Goal: Navigation & Orientation: Find specific page/section

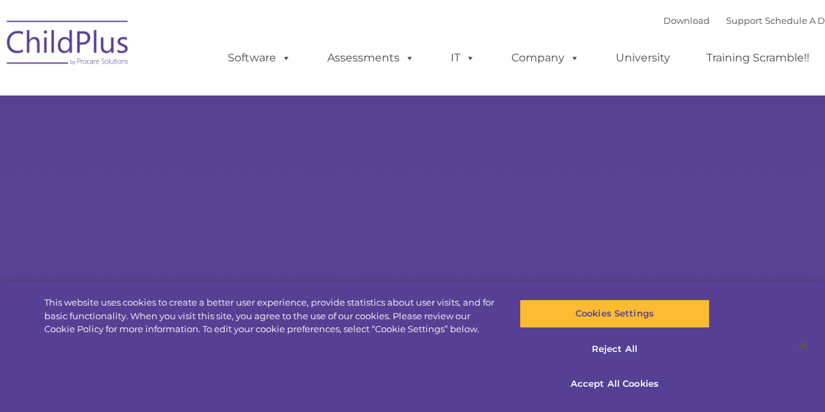
select select "MEDIUM"
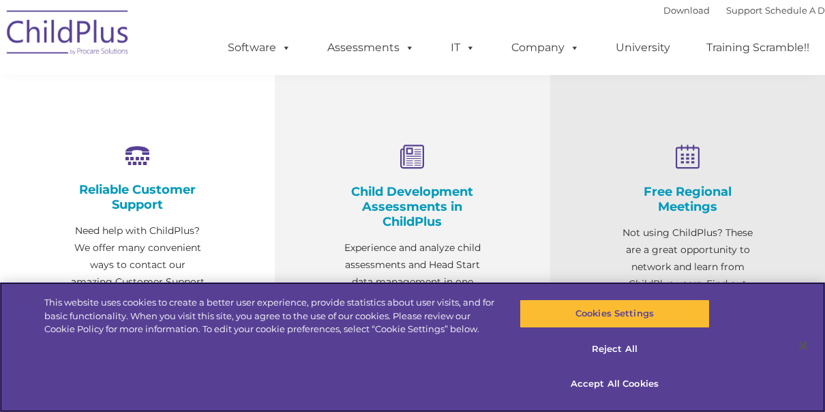
scroll to position [464, 0]
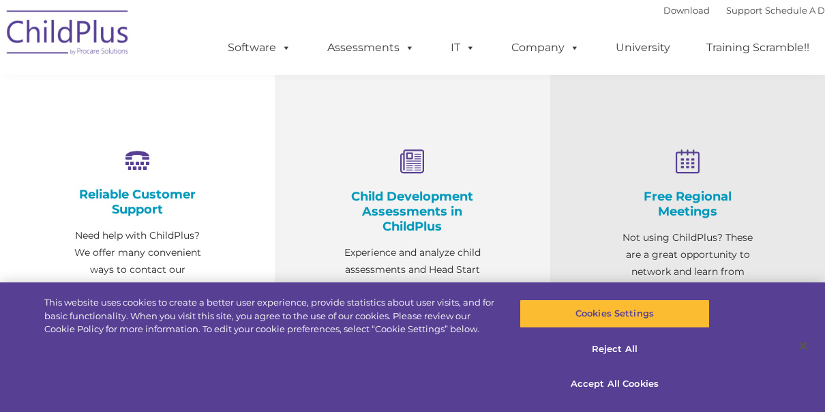
click at [414, 166] on icon at bounding box center [412, 162] width 138 height 26
drag, startPoint x: 215, startPoint y: 9, endPoint x: 213, endPoint y: 0, distance: 9.1
click at [213, 3] on div "Download Support | Schedule A Demo  MENU MENU Software ChildPlus: The original…" at bounding box center [523, 37] width 645 height 75
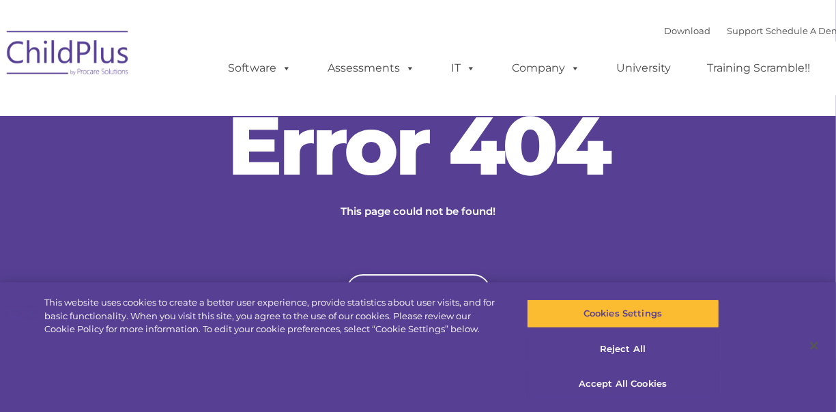
type input ""
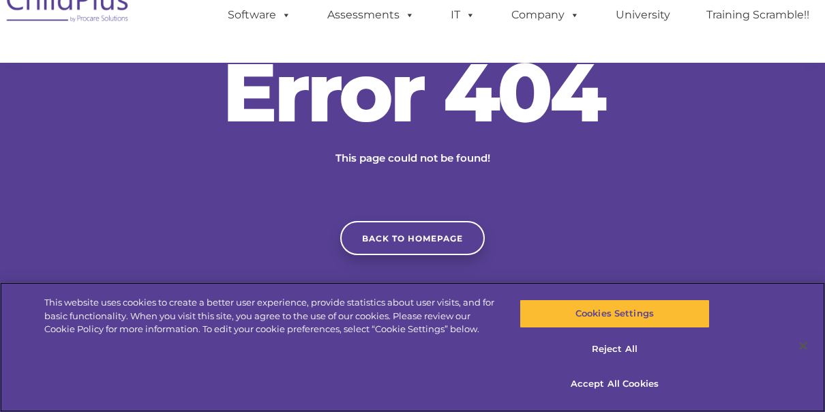
scroll to position [54, 0]
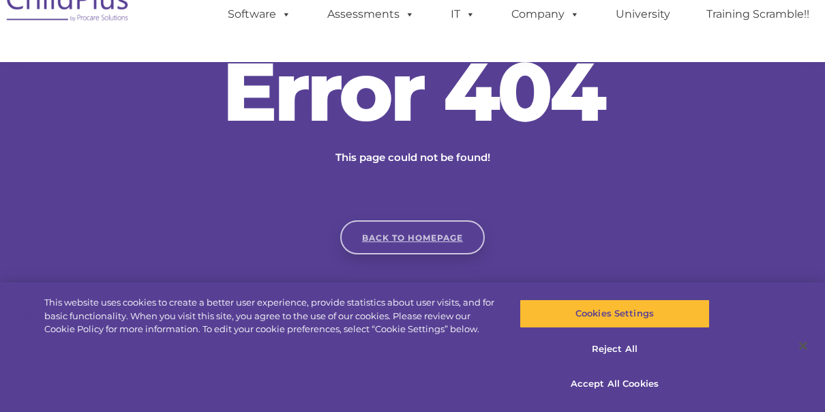
click at [434, 229] on link "Back to homepage" at bounding box center [412, 237] width 145 height 34
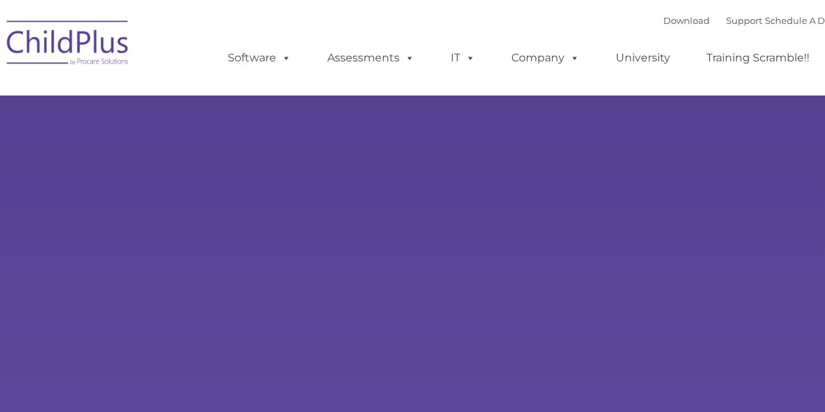
type input ""
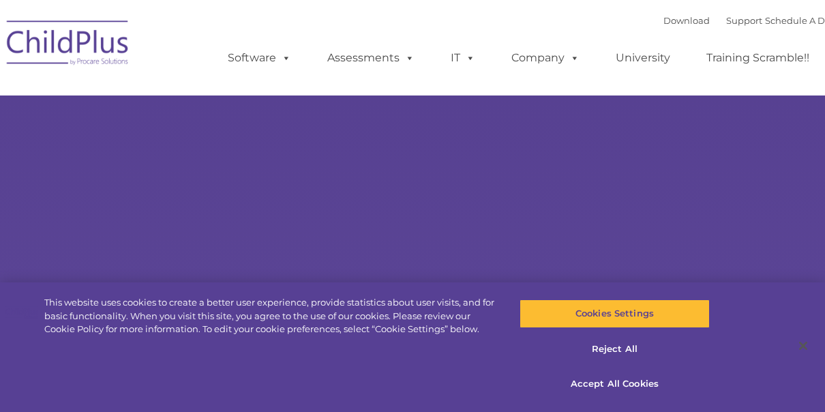
select select "MEDIUM"
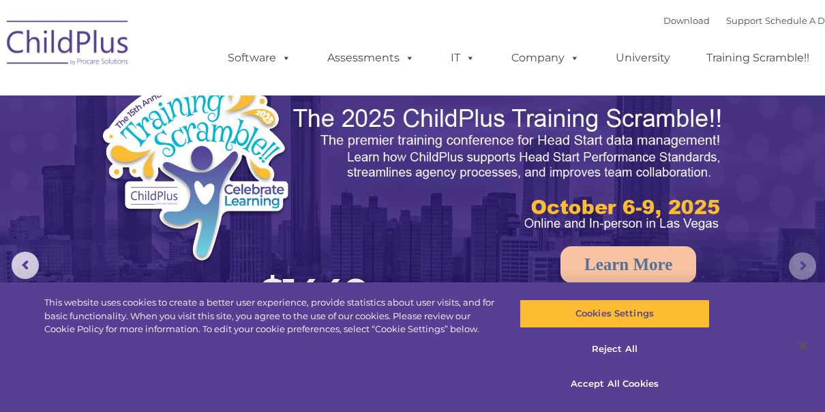
click at [805, 267] on rs-arrow at bounding box center [802, 265] width 27 height 27
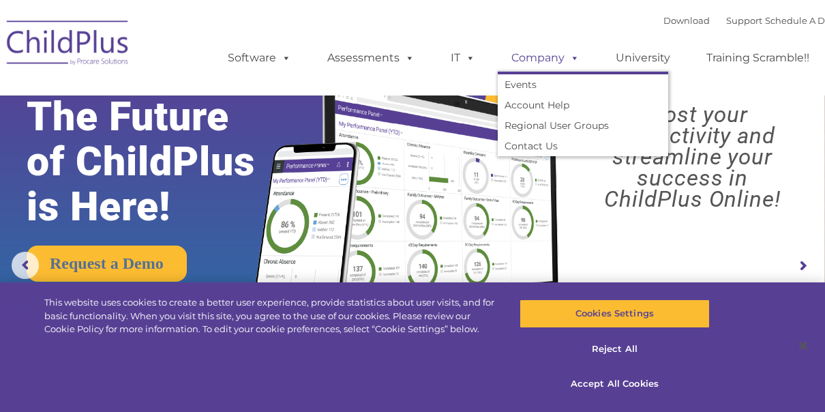
click at [546, 50] on link "Company" at bounding box center [545, 57] width 95 height 27
click at [566, 119] on link "Regional User Groups" at bounding box center [583, 125] width 171 height 20
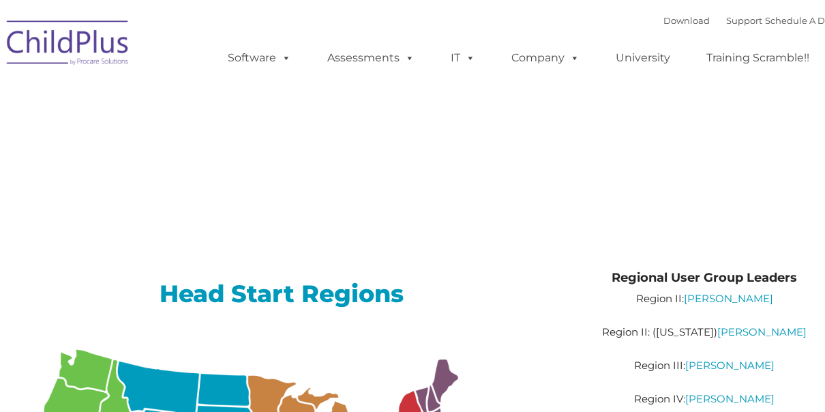
type input ""
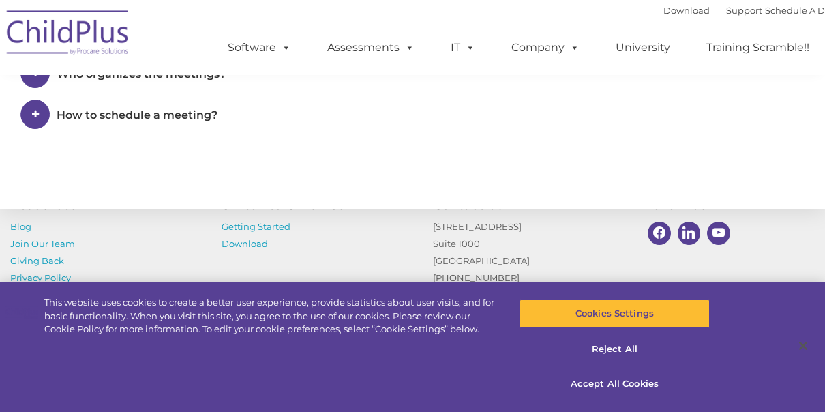
scroll to position [1044, 0]
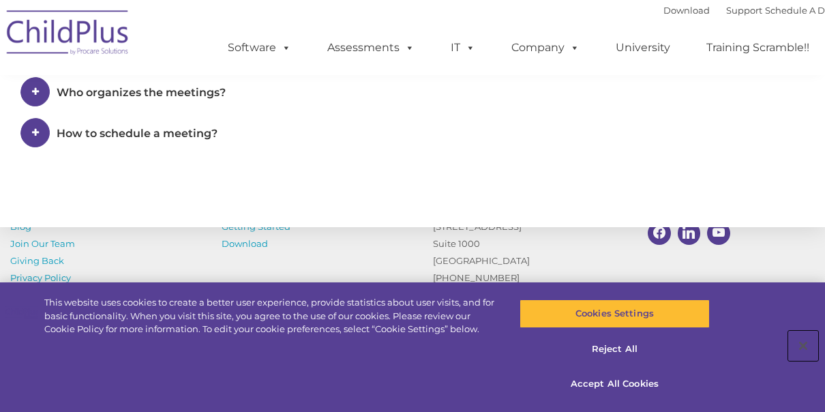
click at [811, 345] on button "Close" at bounding box center [803, 346] width 30 height 30
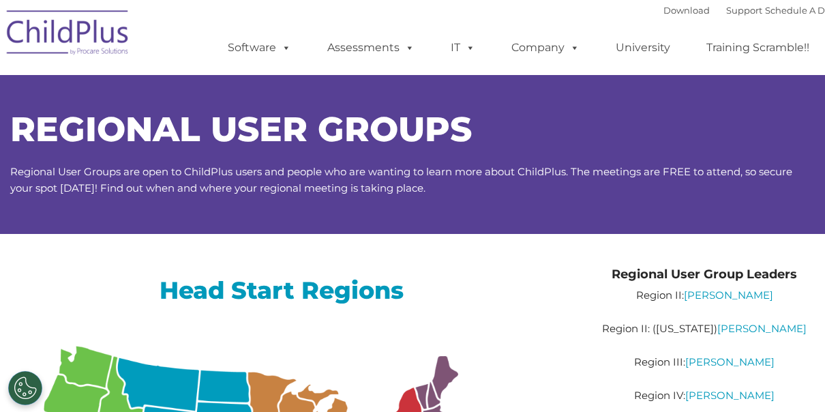
scroll to position [0, 0]
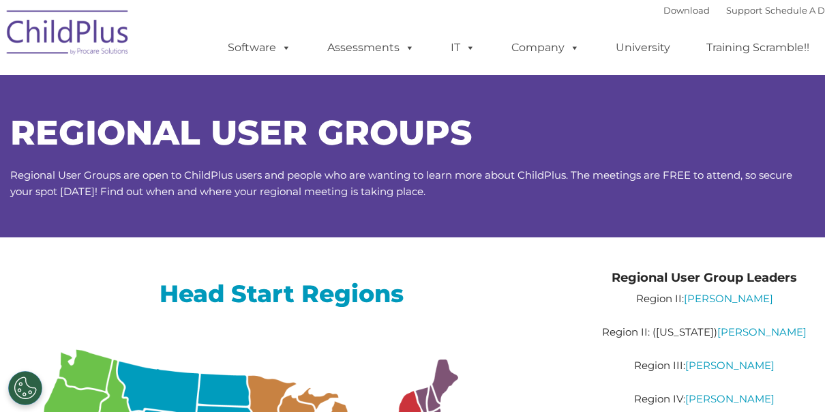
click at [540, 68] on ul "Software ChildPlus: The original and most widely-used Head Start data managemen…" at bounding box center [523, 47] width 645 height 55
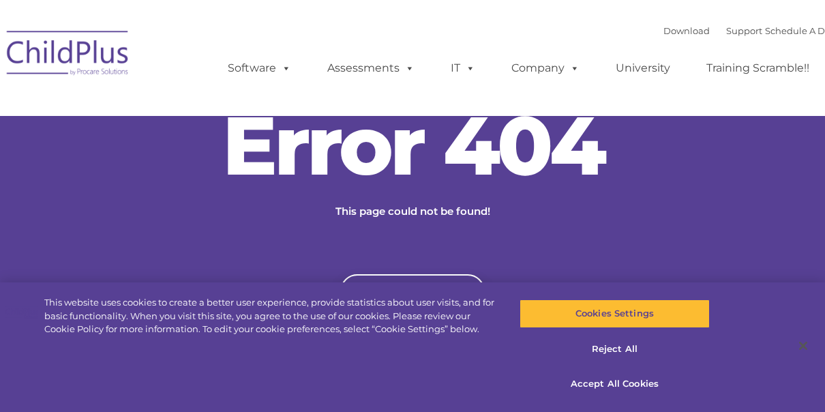
click at [790, 179] on div "Error 404 This page could not be found! Back to homepage" at bounding box center [412, 206] width 825 height 204
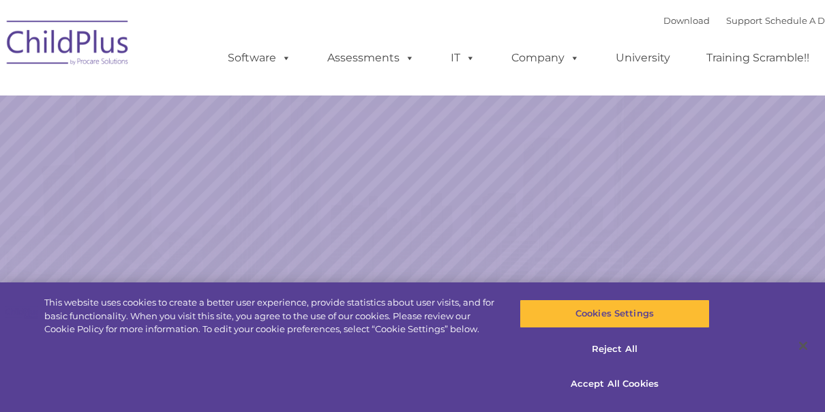
select select "MEDIUM"
